Goal: Check status: Check status

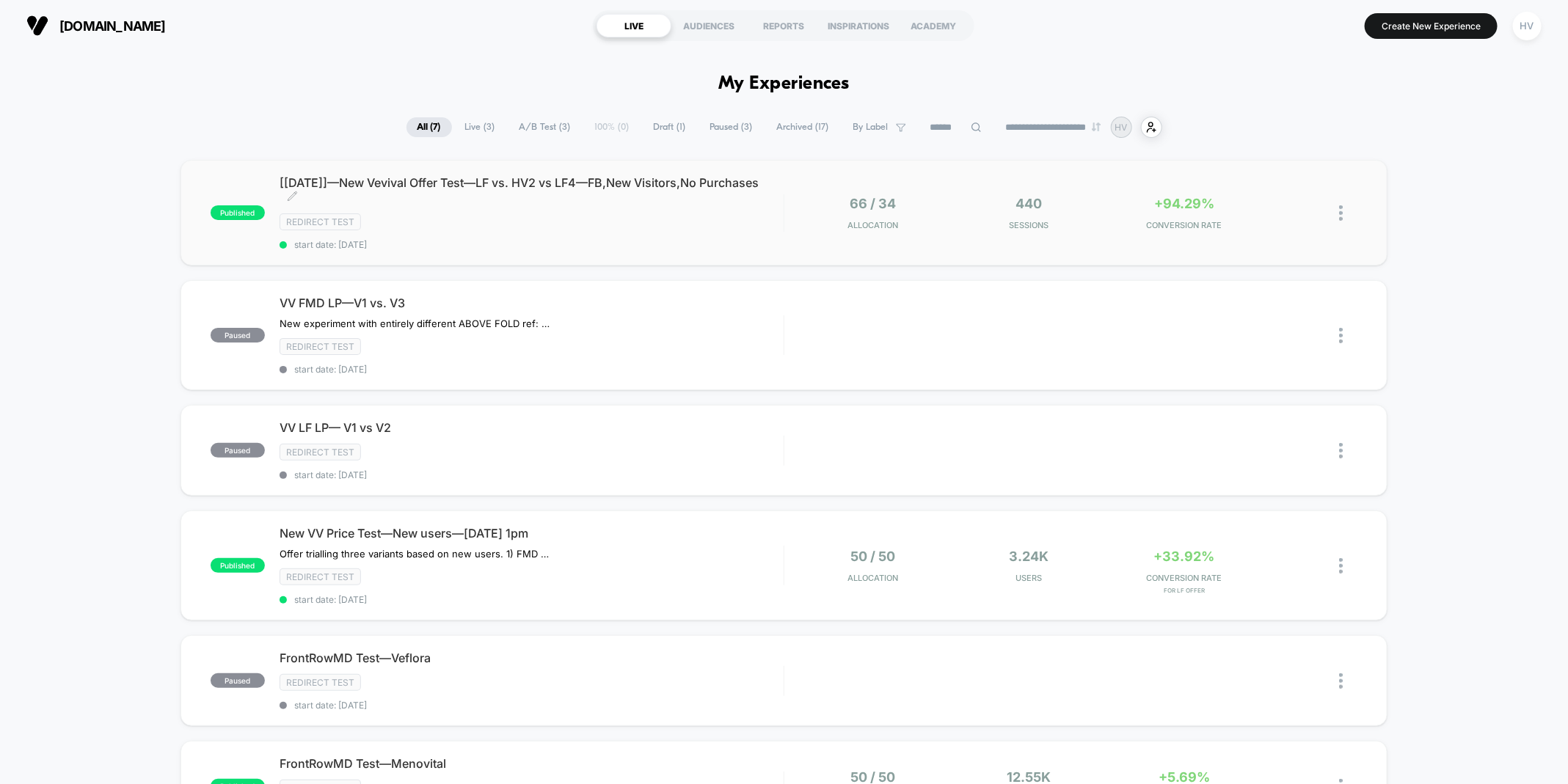
click at [688, 240] on span "start date: [DATE]" at bounding box center [531, 245] width 504 height 11
